Goal: Transaction & Acquisition: Book appointment/travel/reservation

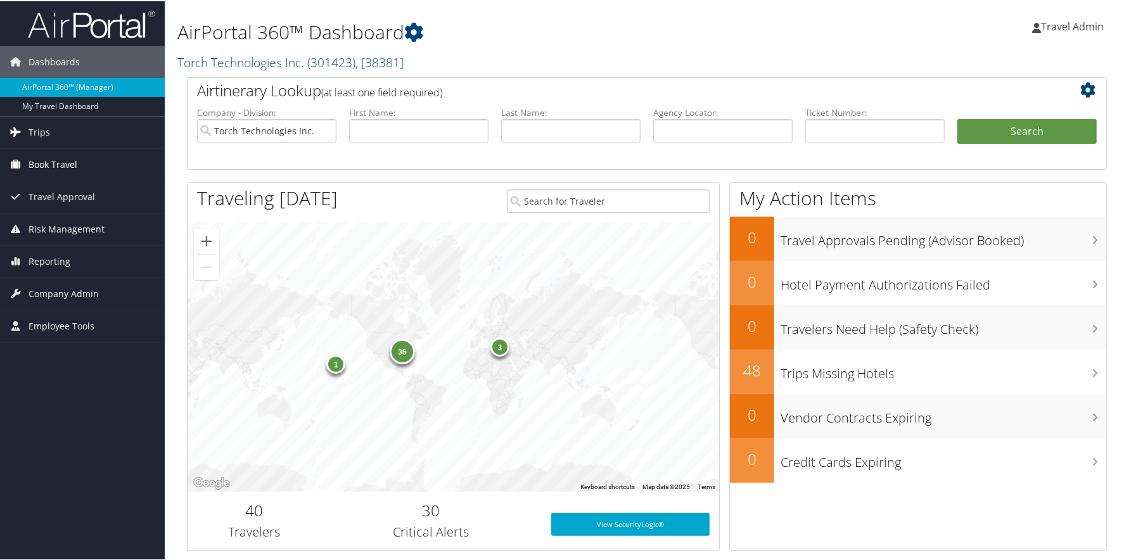
click at [55, 160] on span "Book Travel" at bounding box center [53, 164] width 49 height 32
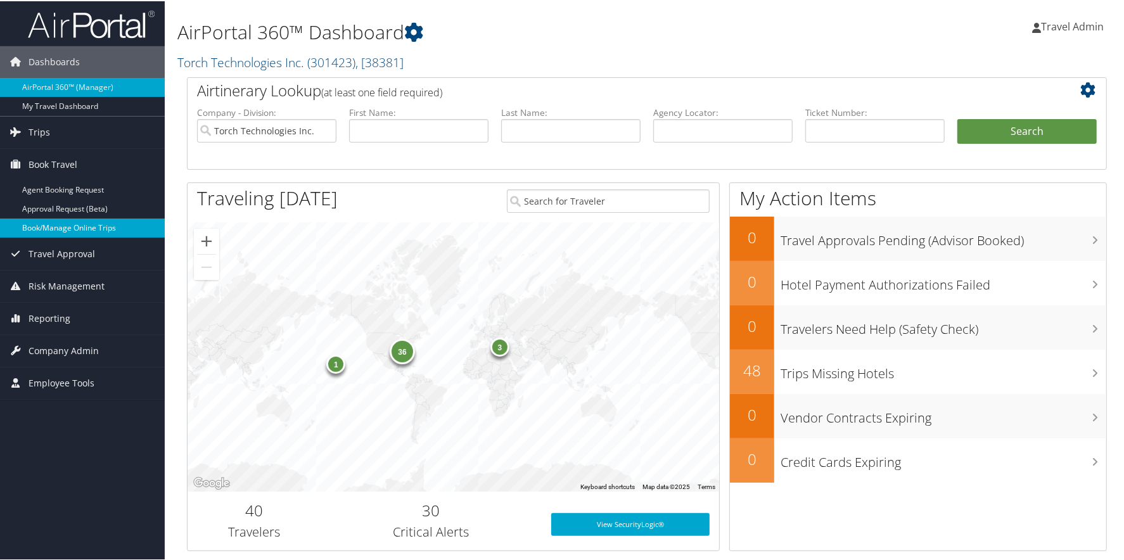
click at [63, 229] on link "Book/Manage Online Trips" at bounding box center [82, 226] width 165 height 19
